Goal: Check status: Check status

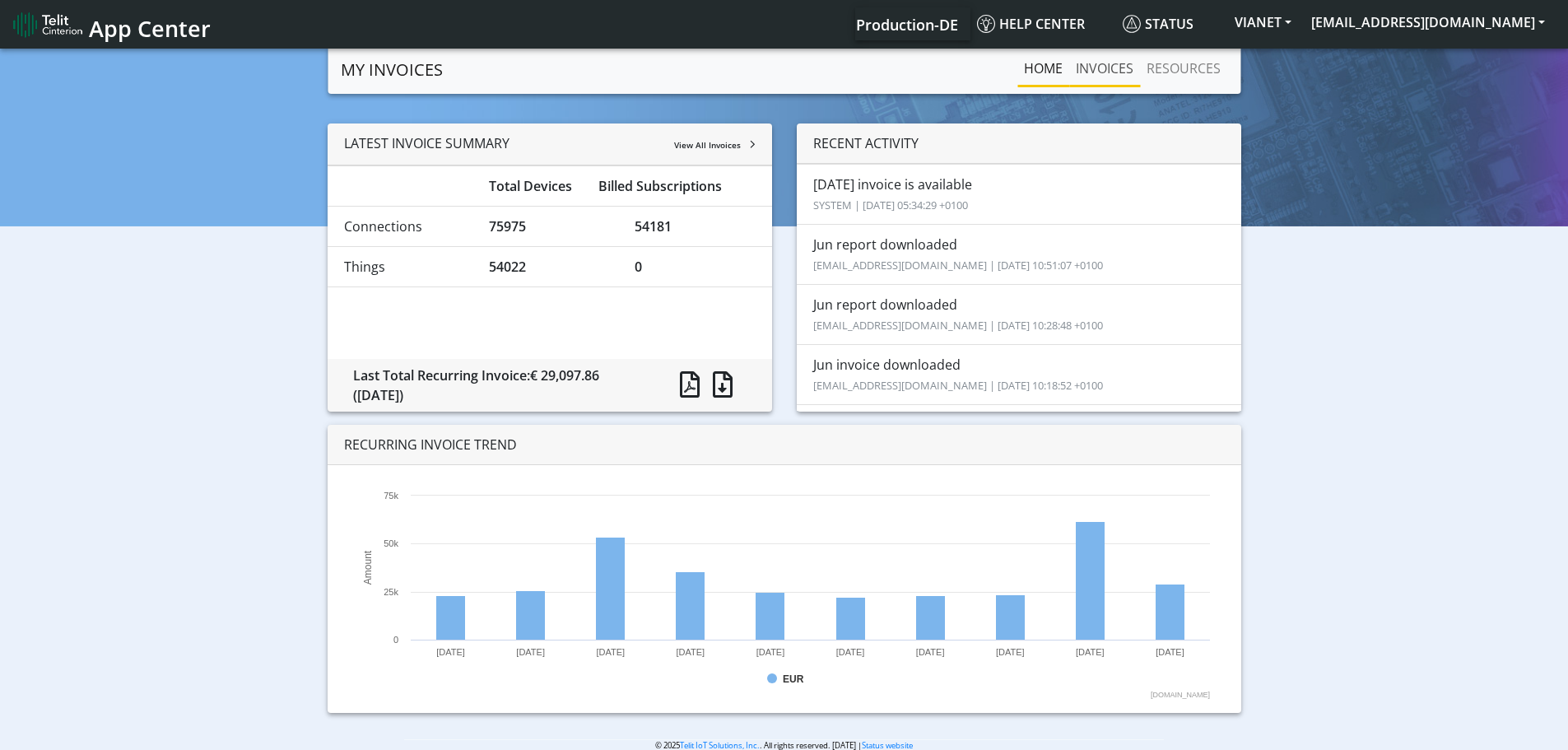
click at [1107, 74] on link "INVOICES" at bounding box center [1104, 68] width 71 height 33
click at [1100, 72] on link "INVOICES" at bounding box center [1104, 68] width 71 height 33
click at [1101, 72] on link "INVOICES" at bounding box center [1104, 68] width 71 height 33
click at [1110, 71] on link "INVOICES" at bounding box center [1104, 68] width 71 height 33
